Goal: Find specific page/section: Find specific page/section

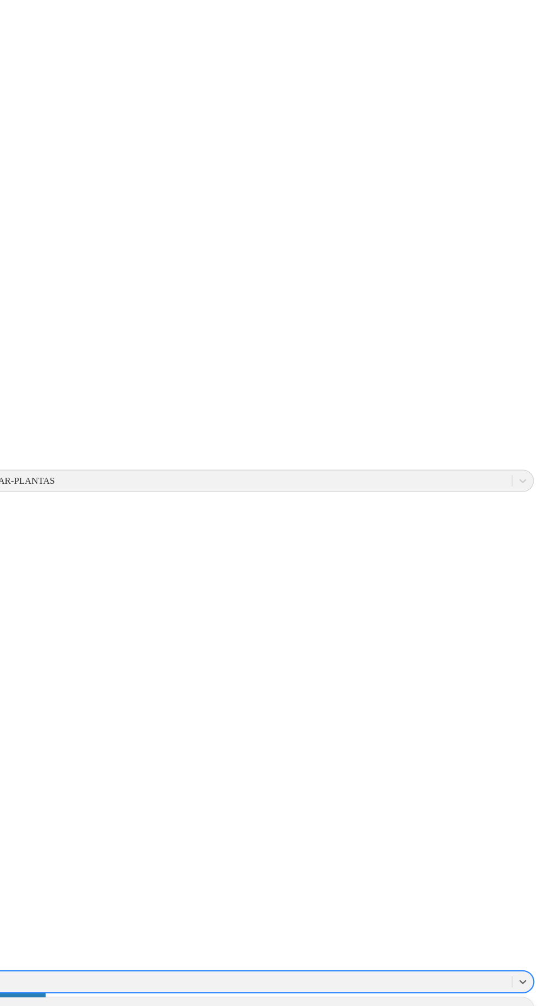
click at [4, 968] on icon at bounding box center [4, 972] width 0 height 9
